Goal: Task Accomplishment & Management: Use online tool/utility

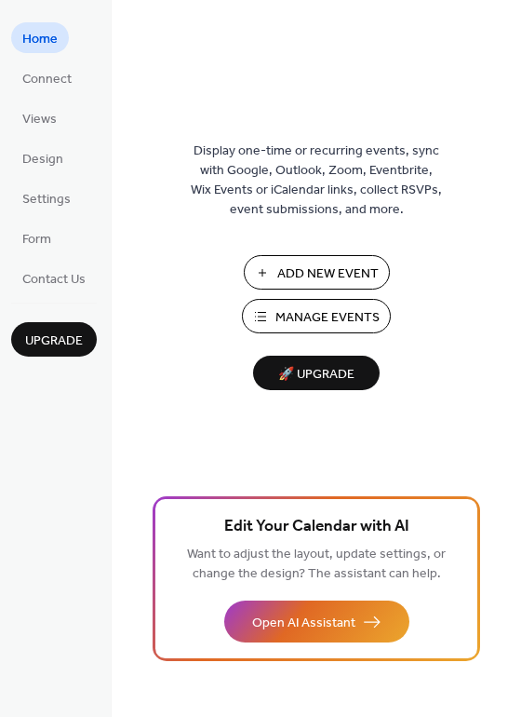
click at [344, 281] on span "Add New Event" at bounding box center [327, 274] width 101 height 20
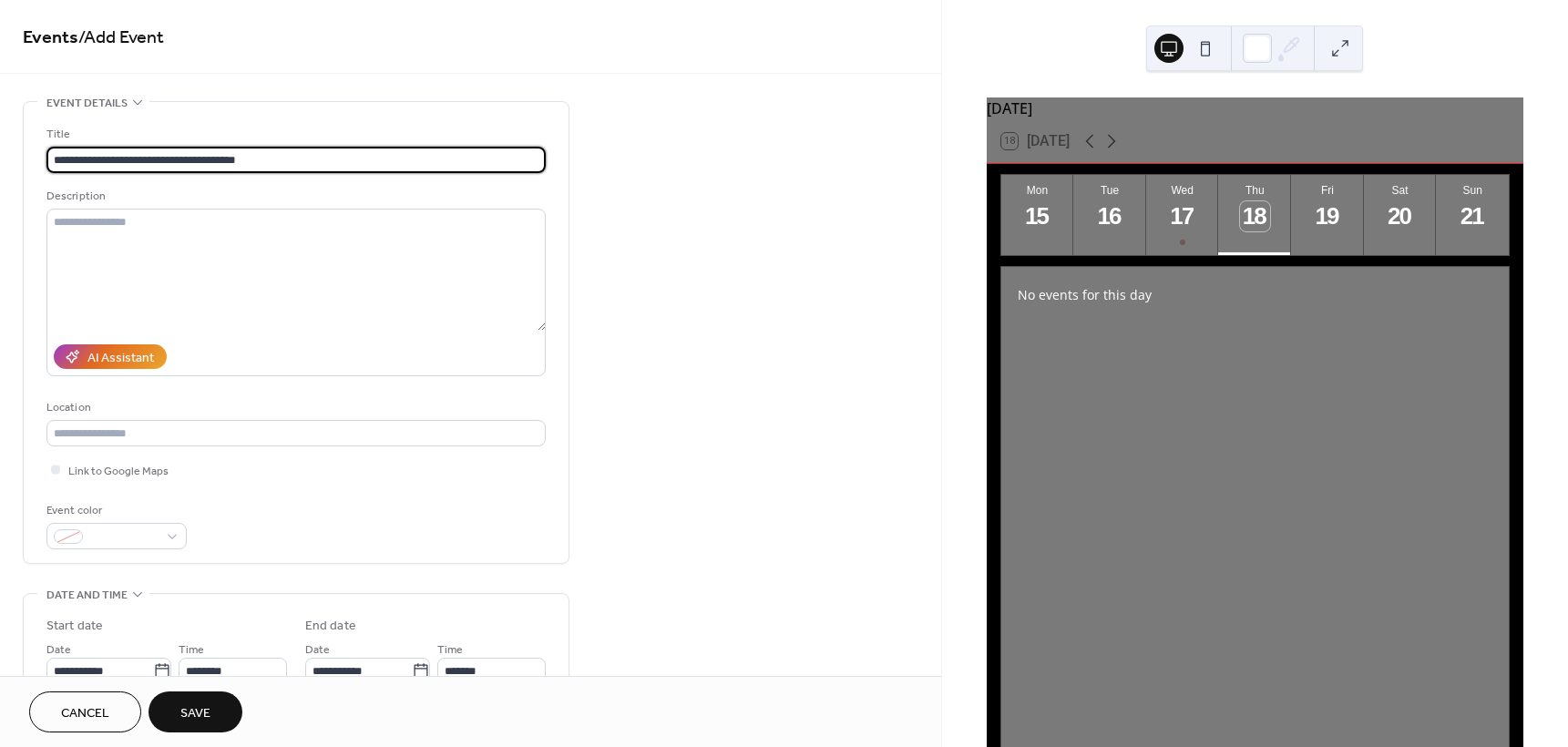
type input "**********"
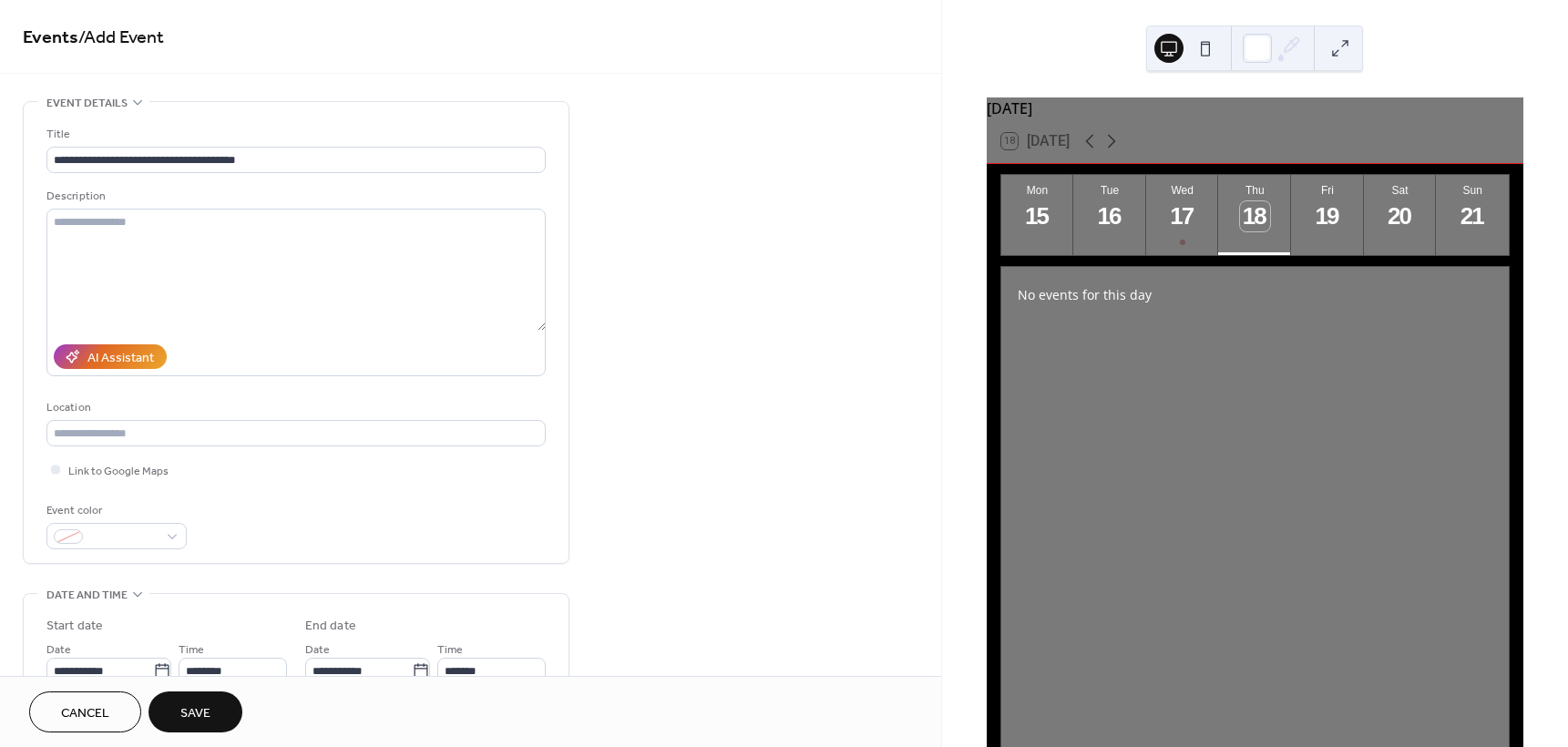
click at [208, 711] on span "Save" at bounding box center [195, 714] width 30 height 20
